Goal: Task Accomplishment & Management: Use online tool/utility

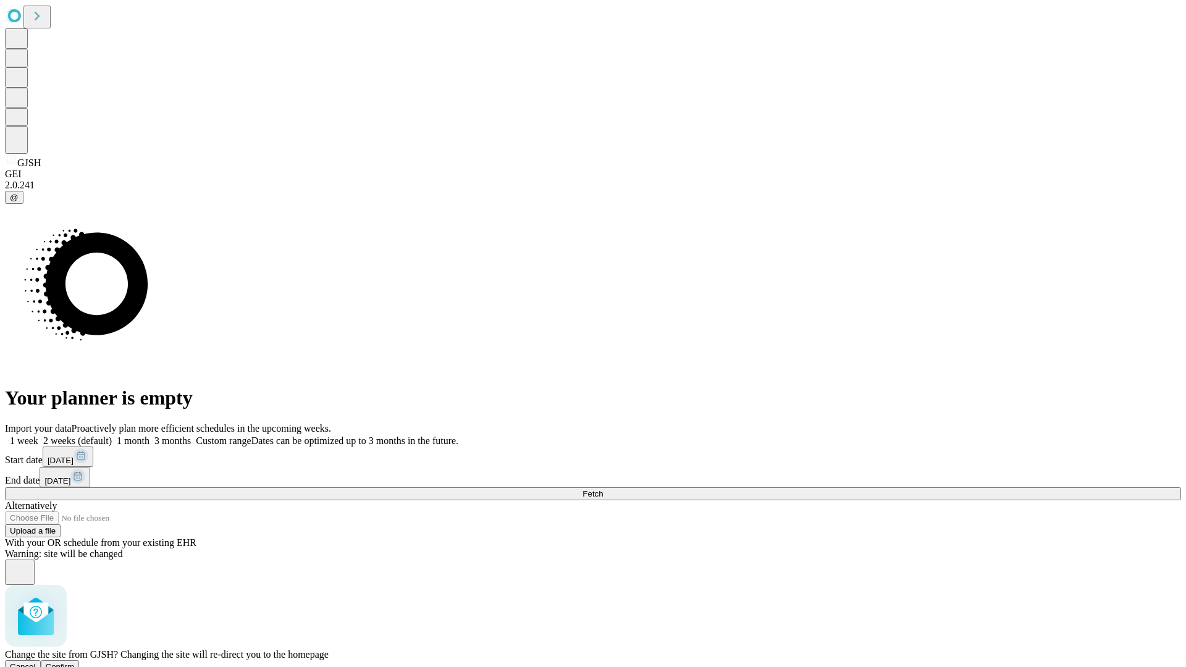
click at [75, 662] on span "Confirm" at bounding box center [60, 666] width 29 height 9
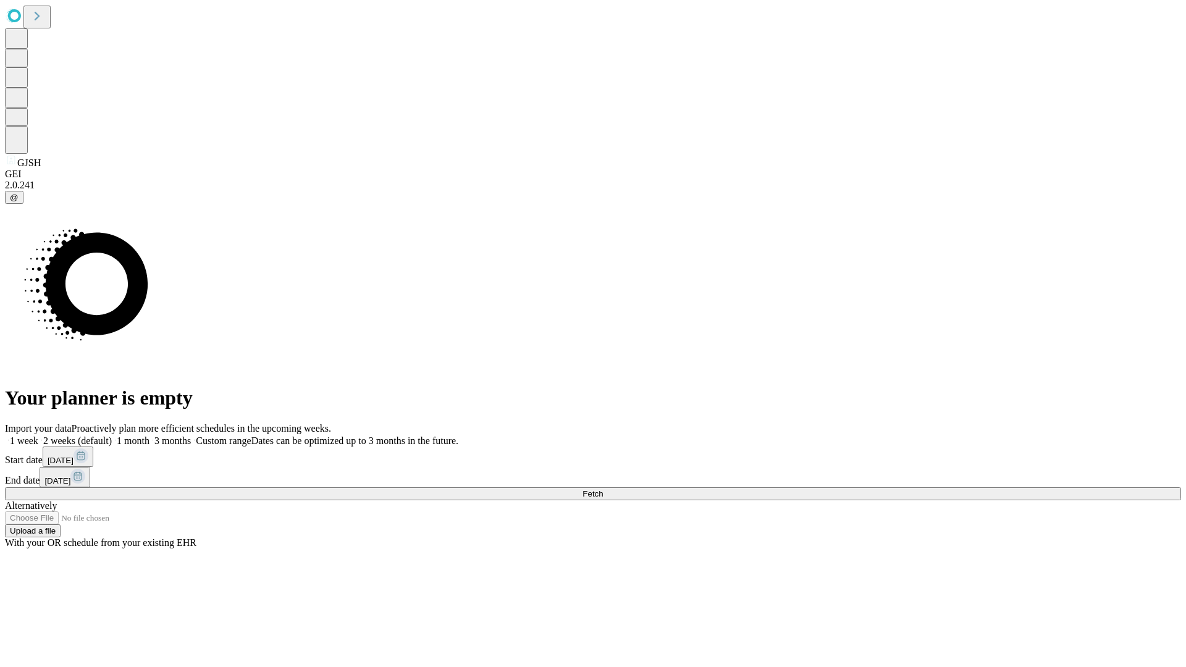
click at [38, 436] on label "1 week" at bounding box center [21, 441] width 33 height 11
click at [603, 489] on span "Fetch" at bounding box center [593, 493] width 20 height 9
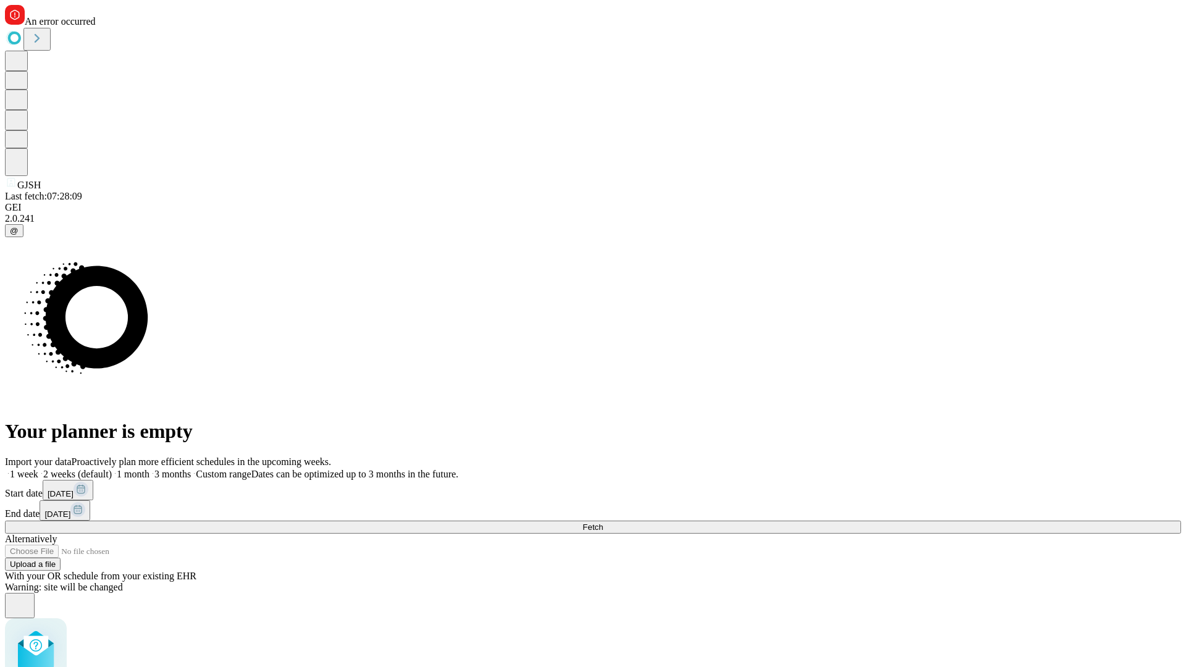
click at [38, 469] on label "1 week" at bounding box center [21, 474] width 33 height 11
click at [603, 523] on span "Fetch" at bounding box center [593, 527] width 20 height 9
click at [38, 469] on label "1 week" at bounding box center [21, 474] width 33 height 11
click at [603, 523] on span "Fetch" at bounding box center [593, 527] width 20 height 9
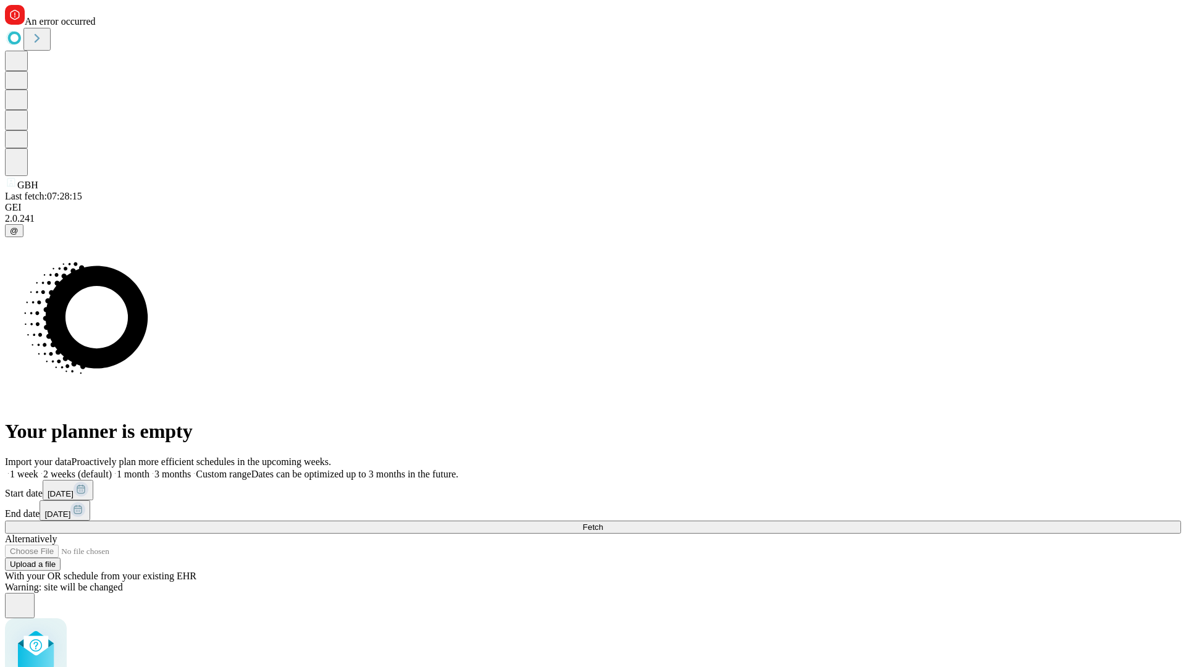
click at [38, 469] on label "1 week" at bounding box center [21, 474] width 33 height 11
click at [603, 523] on span "Fetch" at bounding box center [593, 527] width 20 height 9
click at [38, 469] on label "1 week" at bounding box center [21, 474] width 33 height 11
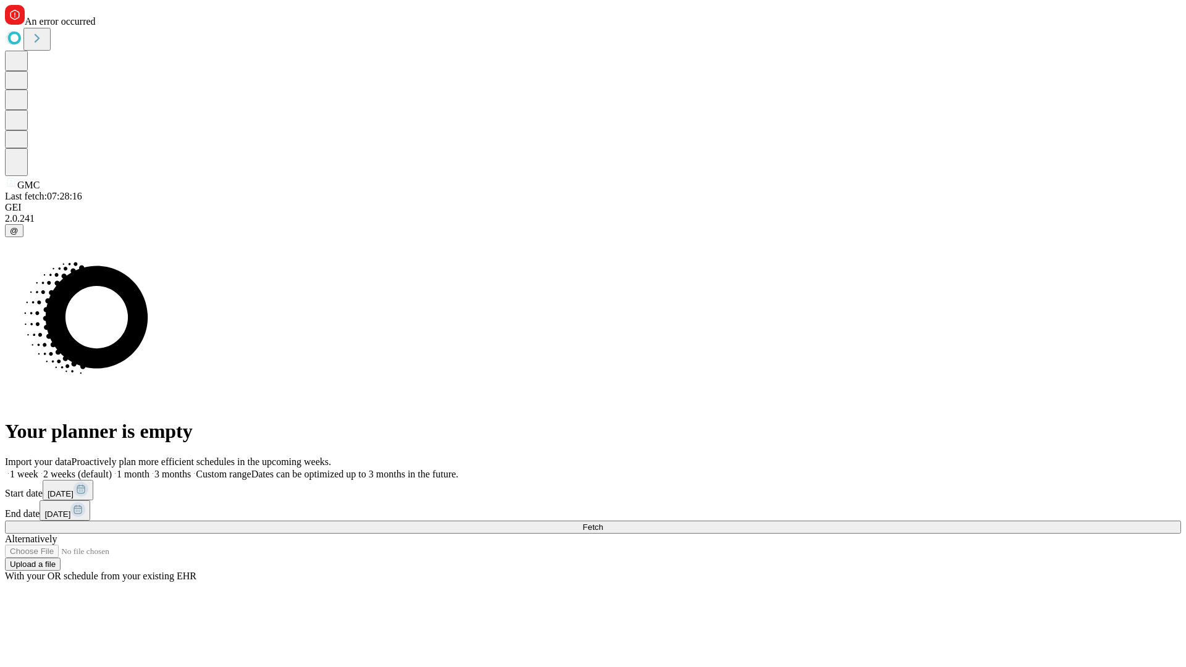
click at [603, 523] on span "Fetch" at bounding box center [593, 527] width 20 height 9
click at [38, 469] on label "1 week" at bounding box center [21, 474] width 33 height 11
click at [603, 523] on span "Fetch" at bounding box center [593, 527] width 20 height 9
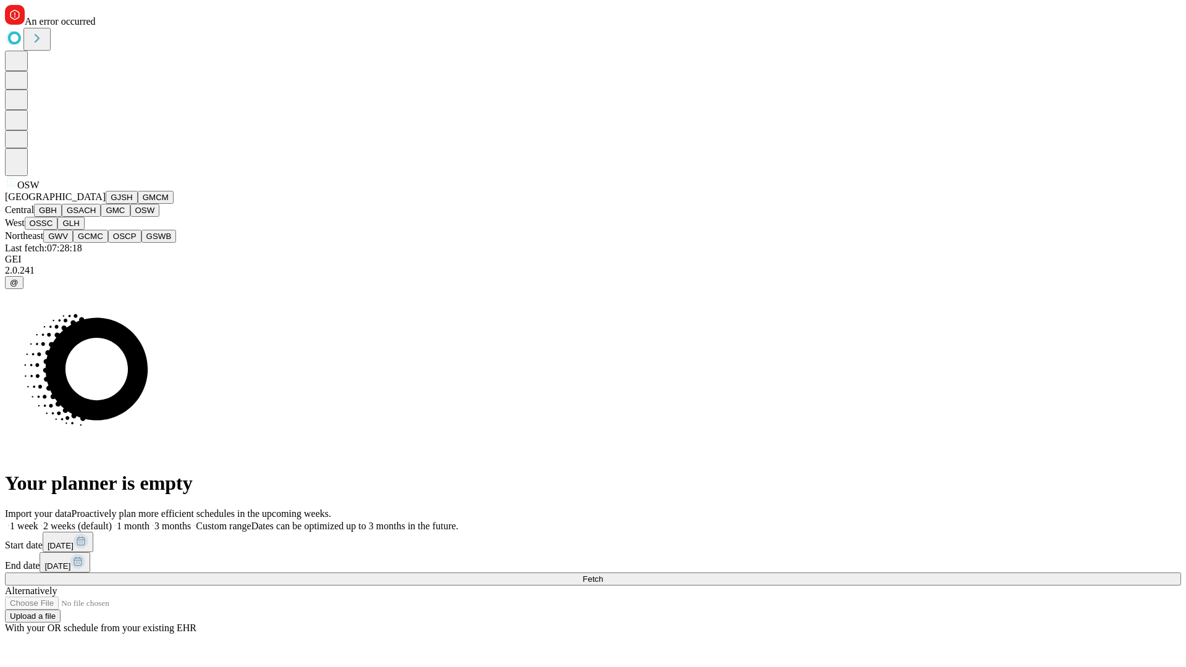
click at [58, 230] on button "OSSC" at bounding box center [41, 223] width 33 height 13
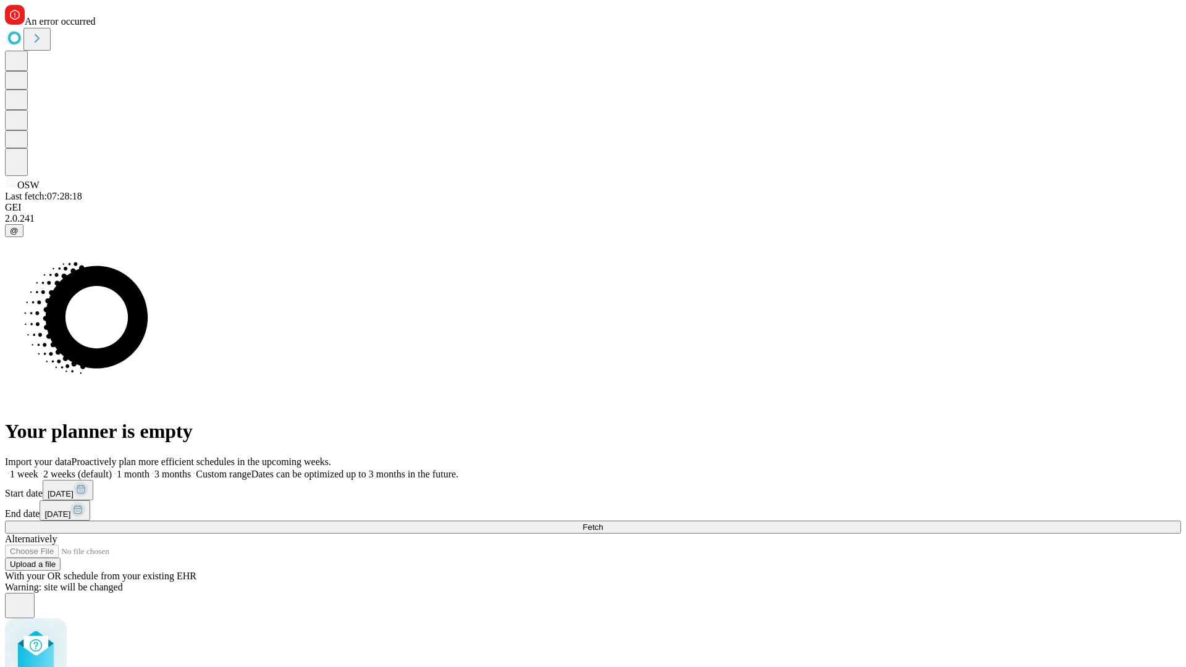
click at [38, 469] on label "1 week" at bounding box center [21, 474] width 33 height 11
click at [603, 523] on span "Fetch" at bounding box center [593, 527] width 20 height 9
click at [38, 469] on label "1 week" at bounding box center [21, 474] width 33 height 11
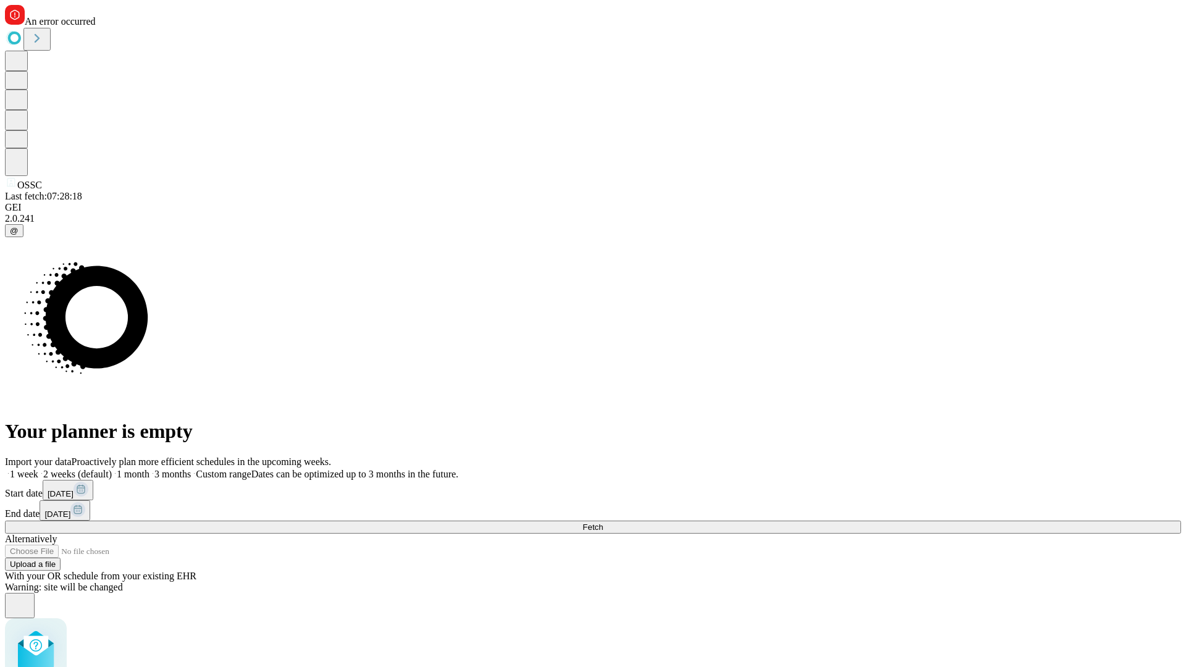
click at [603, 523] on span "Fetch" at bounding box center [593, 527] width 20 height 9
click at [38, 469] on label "1 week" at bounding box center [21, 474] width 33 height 11
click at [603, 523] on span "Fetch" at bounding box center [593, 527] width 20 height 9
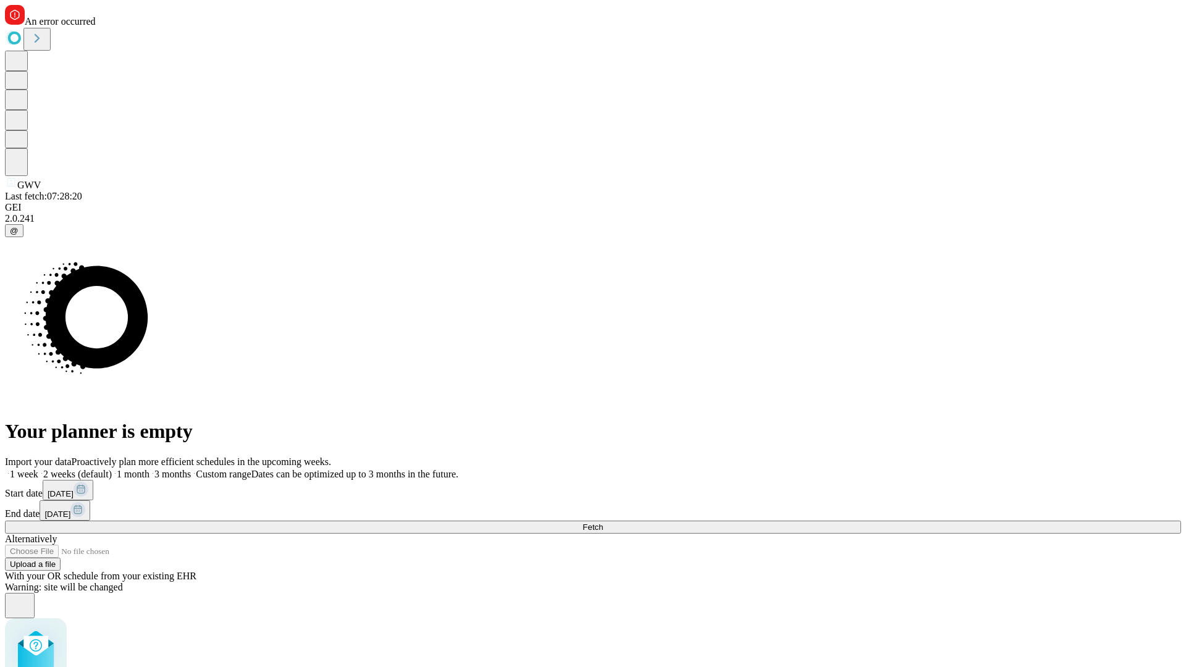
click at [38, 469] on label "1 week" at bounding box center [21, 474] width 33 height 11
click at [603, 523] on span "Fetch" at bounding box center [593, 527] width 20 height 9
